Goal: Task Accomplishment & Management: Complete application form

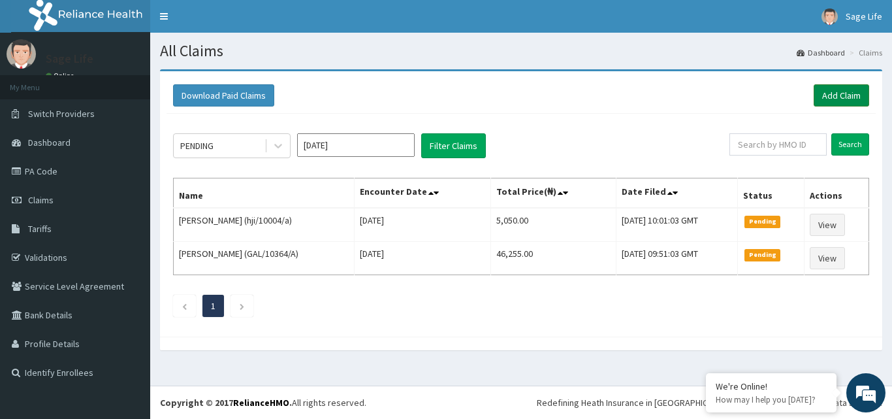
click at [841, 98] on link "Add Claim" at bounding box center [841, 95] width 55 height 22
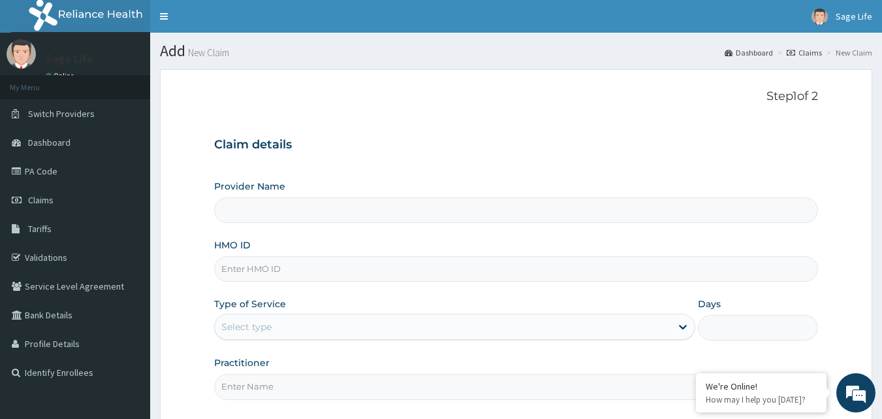
type input "Sage Life Laboratories and Diagnostics"
drag, startPoint x: 284, startPoint y: 270, endPoint x: 308, endPoint y: 263, distance: 24.4
click at [284, 270] on input "HMO ID" at bounding box center [516, 268] width 605 height 25
type input "SLR/10015/A"
click at [373, 313] on div "Select type" at bounding box center [454, 326] width 481 height 26
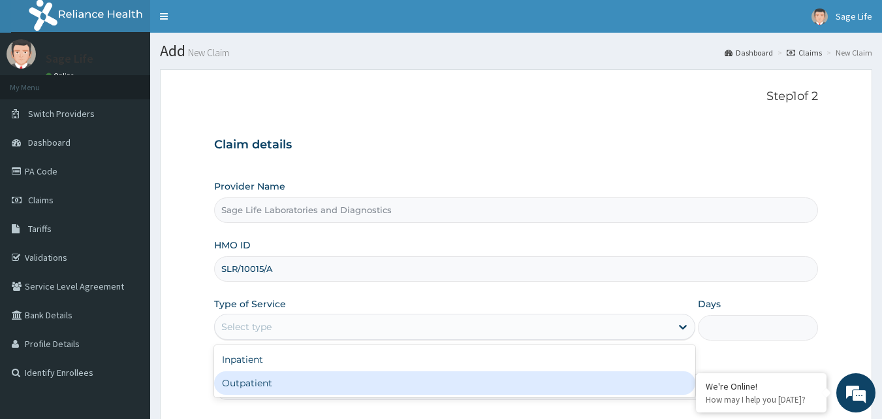
click at [327, 382] on div "Outpatient" at bounding box center [454, 383] width 481 height 24
type input "1"
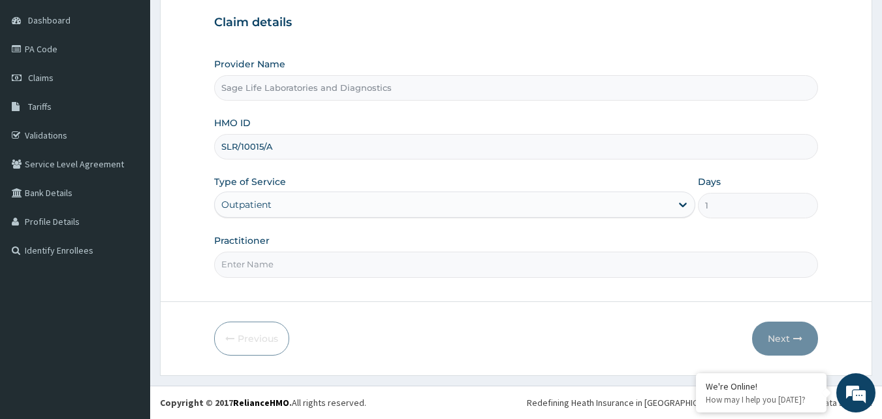
click at [366, 266] on input "Practitioner" at bounding box center [516, 263] width 605 height 25
type input "NIL"
click at [779, 337] on button "Next" at bounding box center [785, 338] width 66 height 34
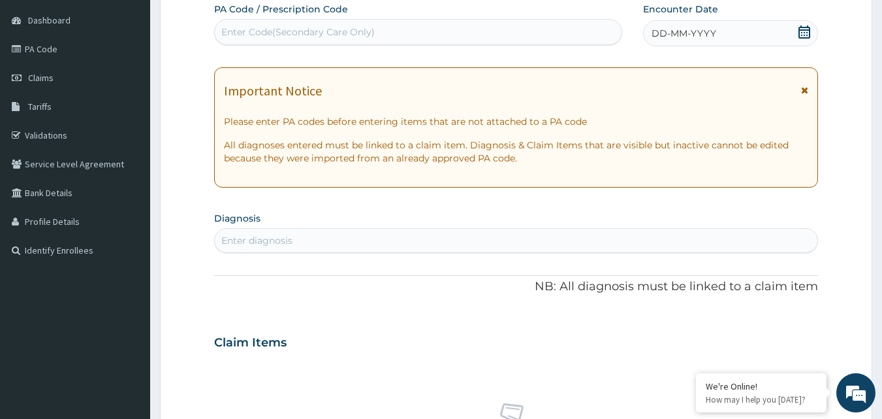
click at [390, 40] on div "Enter Code(Secondary Care Only)" at bounding box center [418, 32] width 407 height 21
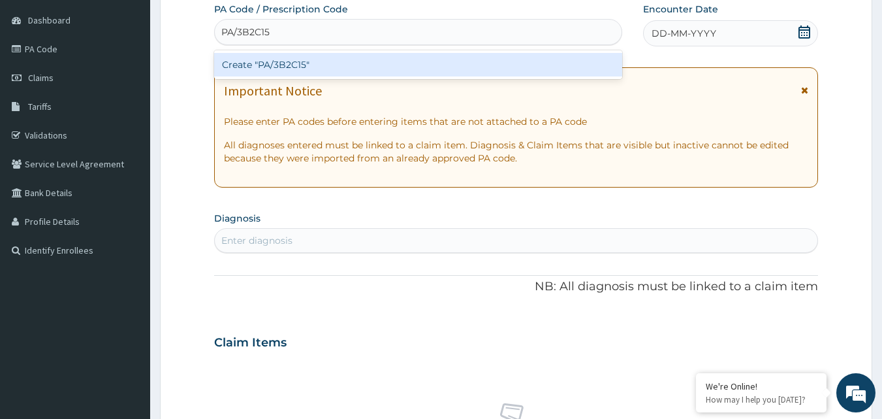
type input "PA/3B2C15"
click at [755, 40] on div "PA Code / Prescription Code option Create "PA/3B2C15" focused, 1 of 1. 1 result…" at bounding box center [516, 341] width 605 height 676
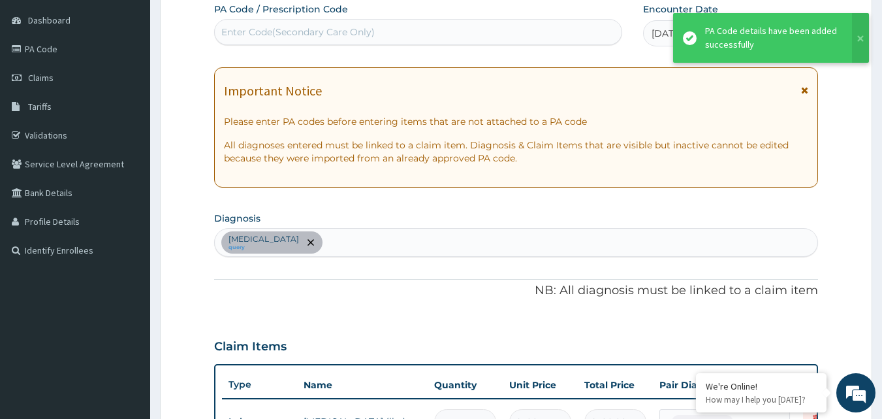
scroll to position [138, 0]
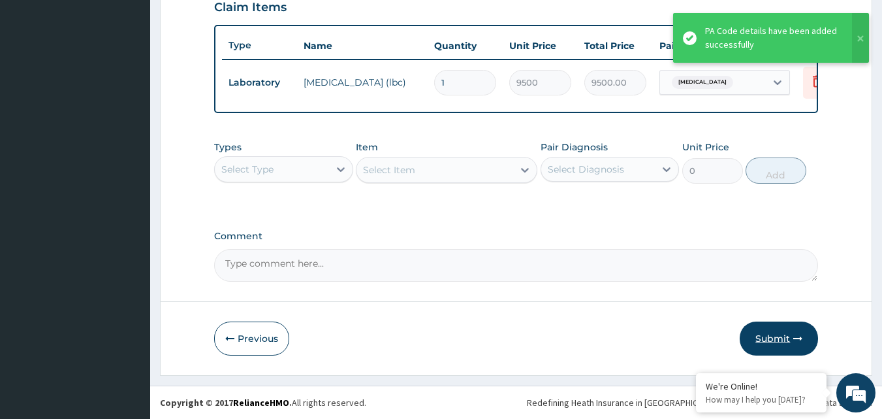
click at [782, 338] on button "Submit" at bounding box center [779, 338] width 78 height 34
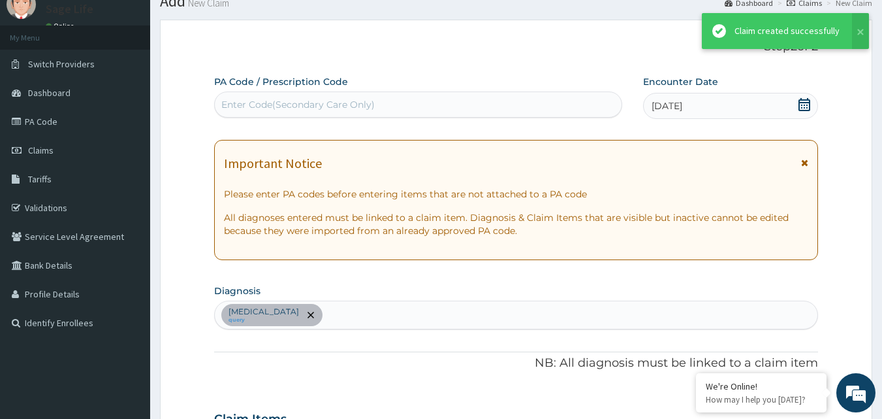
scroll to position [471, 0]
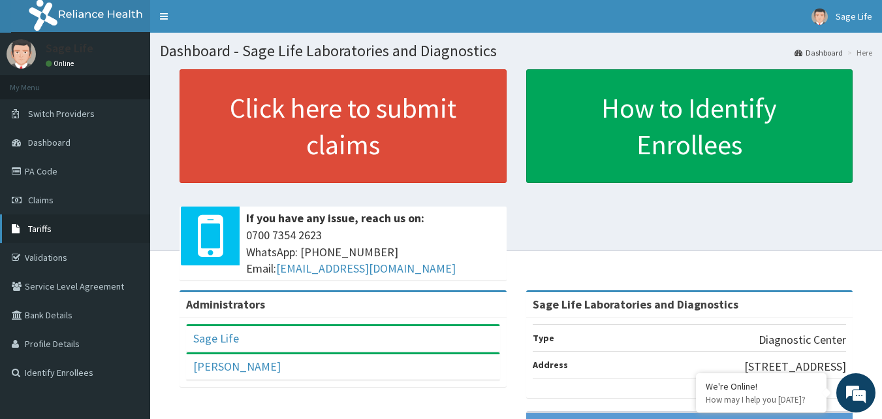
click at [40, 226] on span "Tariffs" at bounding box center [40, 229] width 24 height 12
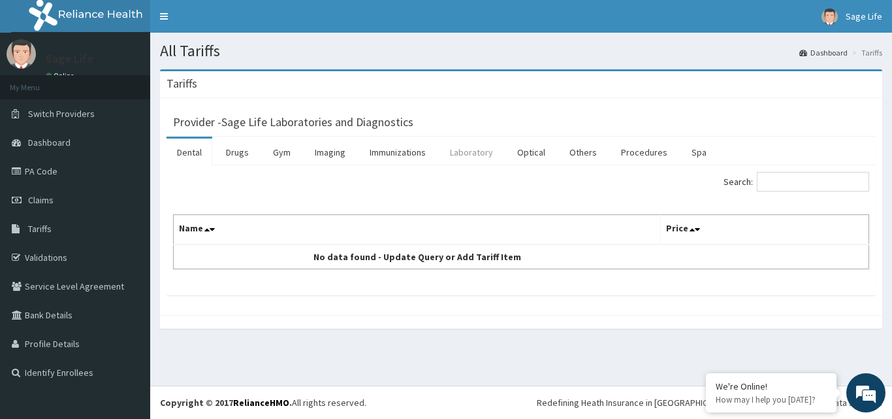
click at [470, 155] on link "Laboratory" at bounding box center [471, 151] width 64 height 27
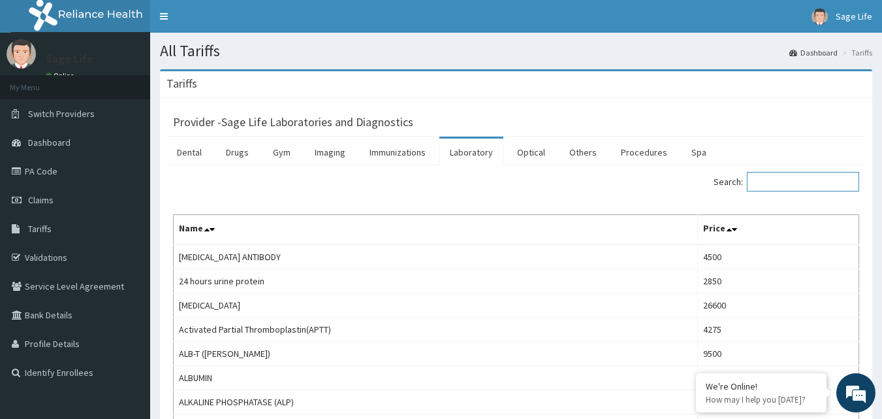
click at [778, 185] on input "Search:" at bounding box center [803, 182] width 112 height 20
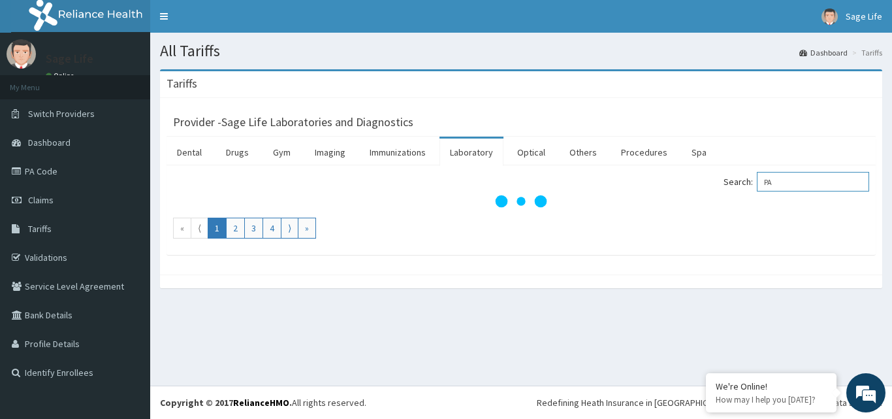
type input "PAP"
